Goal: Information Seeking & Learning: Learn about a topic

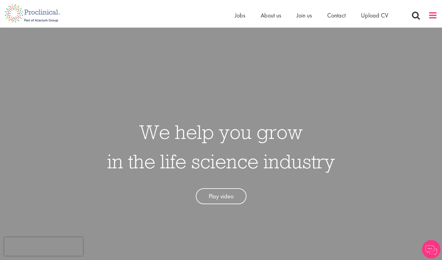
click at [432, 18] on span at bounding box center [432, 15] width 9 height 9
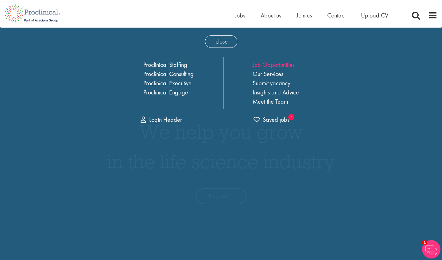
click at [259, 64] on link "Job Opportunities" at bounding box center [274, 65] width 42 height 8
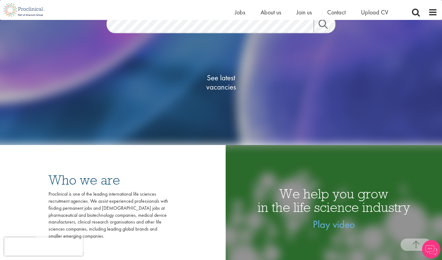
scroll to position [106, 0]
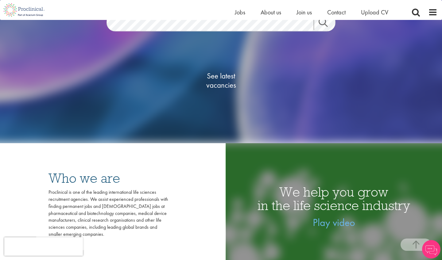
click at [222, 79] on span "See latest vacancies" at bounding box center [220, 81] width 61 height 18
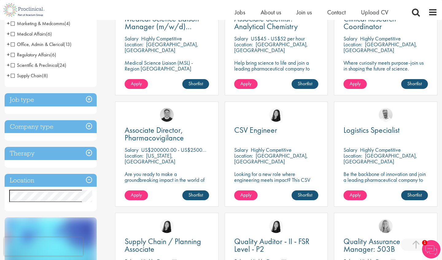
scroll to position [149, 0]
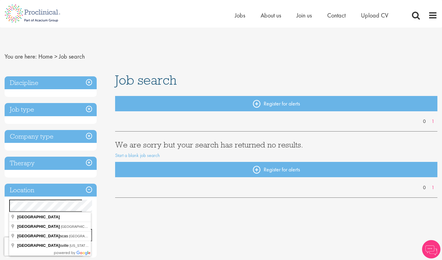
click at [6, 203] on div "Specified location Miles" at bounding box center [51, 224] width 92 height 48
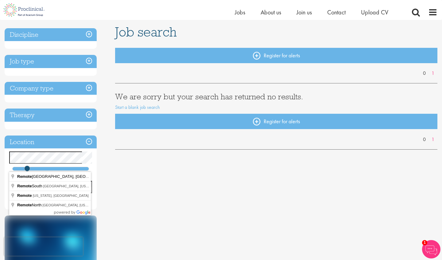
scroll to position [41, 0]
click at [120, 231] on div "Discipline Job type Company type Therapy Location Specified location Miles Care…" at bounding box center [221, 200] width 442 height 351
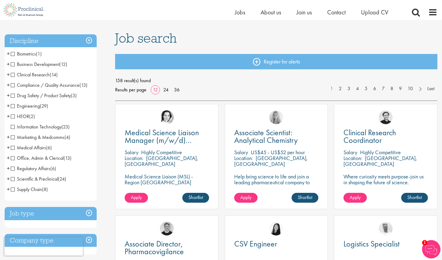
scroll to position [71, 0]
